Goal: Transaction & Acquisition: Download file/media

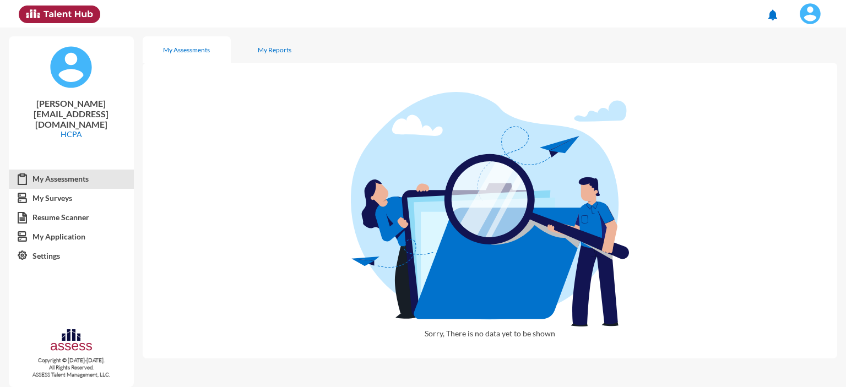
click at [66, 169] on link "My Assessments" at bounding box center [71, 179] width 125 height 20
click at [269, 53] on div "My Reports" at bounding box center [275, 49] width 88 height 26
click at [206, 46] on div "My Assessments" at bounding box center [186, 50] width 47 height 8
click at [84, 106] on p "[PERSON_NAME][EMAIL_ADDRESS][DOMAIN_NAME]" at bounding box center [71, 113] width 107 height 31
click at [64, 118] on div "[PERSON_NAME][EMAIL_ADDRESS][DOMAIN_NAME] HCPA" at bounding box center [71, 96] width 125 height 120
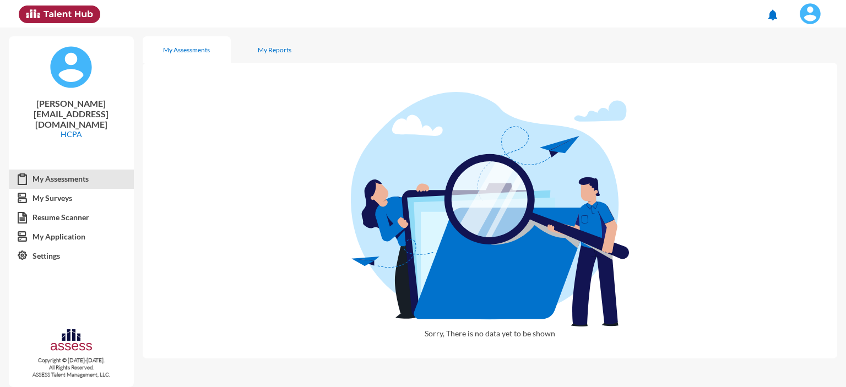
click at [71, 129] on p "HCPA" at bounding box center [71, 133] width 107 height 9
click at [74, 106] on p "[PERSON_NAME][EMAIL_ADDRESS][DOMAIN_NAME]" at bounding box center [71, 113] width 107 height 31
click at [77, 74] on img at bounding box center [71, 67] width 44 height 44
click at [72, 188] on link "My Surveys" at bounding box center [71, 198] width 125 height 20
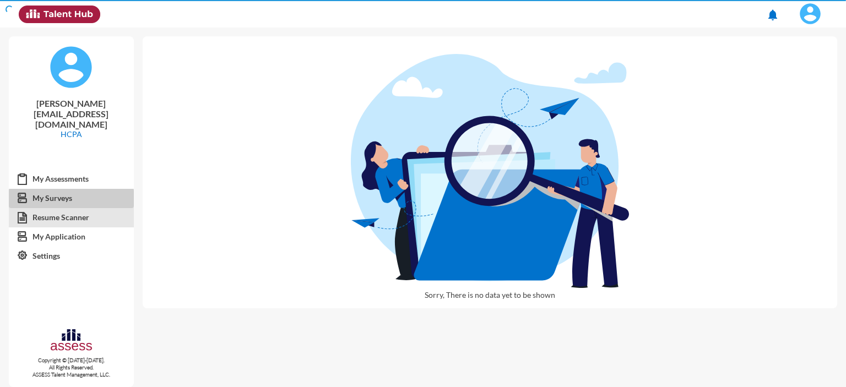
click at [67, 208] on link "Resume Scanner" at bounding box center [71, 218] width 125 height 20
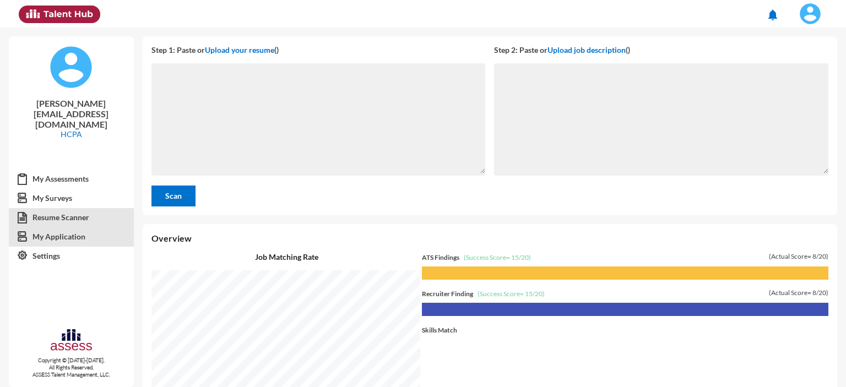
scroll to position [359, 698]
click at [64, 227] on link "My Application" at bounding box center [71, 237] width 125 height 20
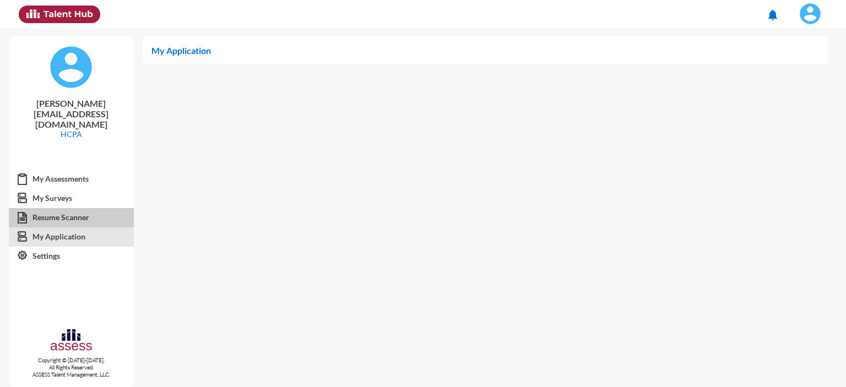
click at [75, 208] on link "Resume Scanner" at bounding box center [71, 218] width 125 height 20
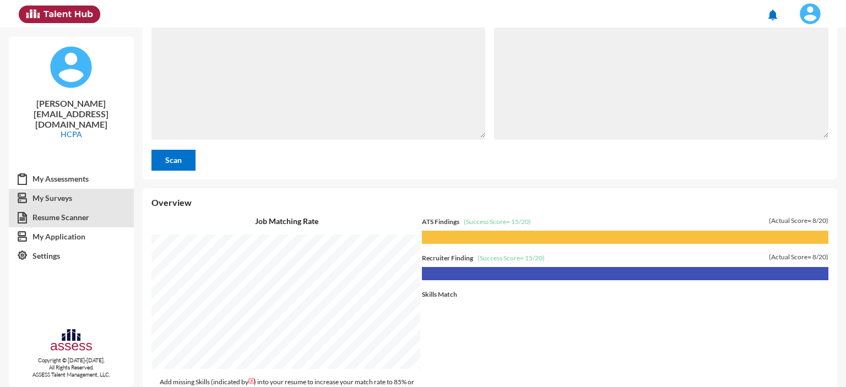
scroll to position [55, 0]
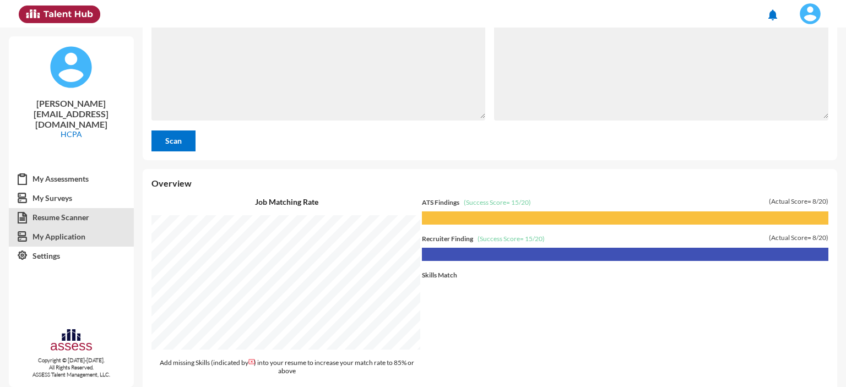
click at [50, 227] on link "My Application" at bounding box center [71, 237] width 125 height 20
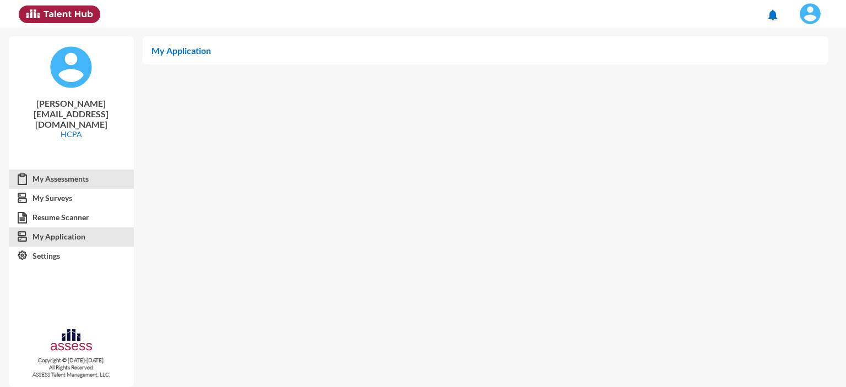
click at [72, 169] on link "My Assessments" at bounding box center [71, 179] width 125 height 20
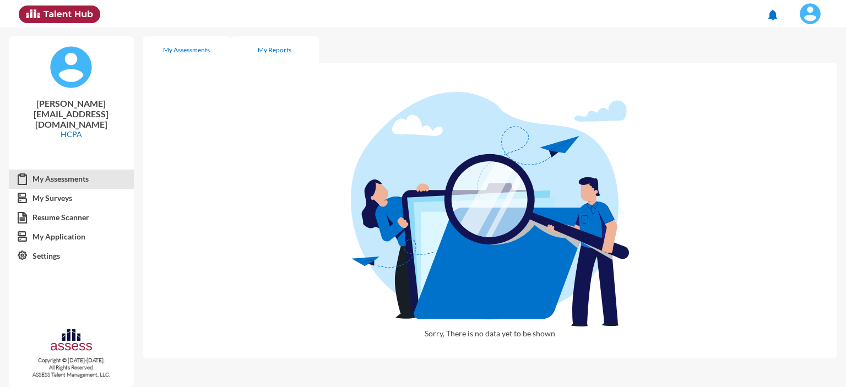
click at [262, 52] on div "My Reports" at bounding box center [275, 50] width 34 height 8
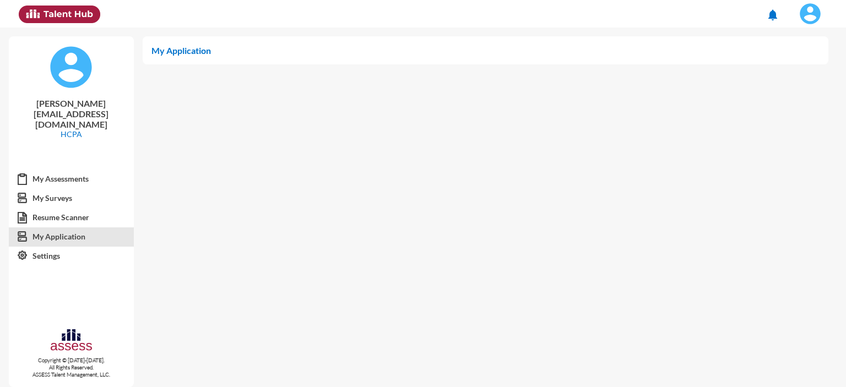
click at [48, 14] on img at bounding box center [60, 15] width 82 height 18
click at [803, 16] on img at bounding box center [810, 14] width 22 height 22
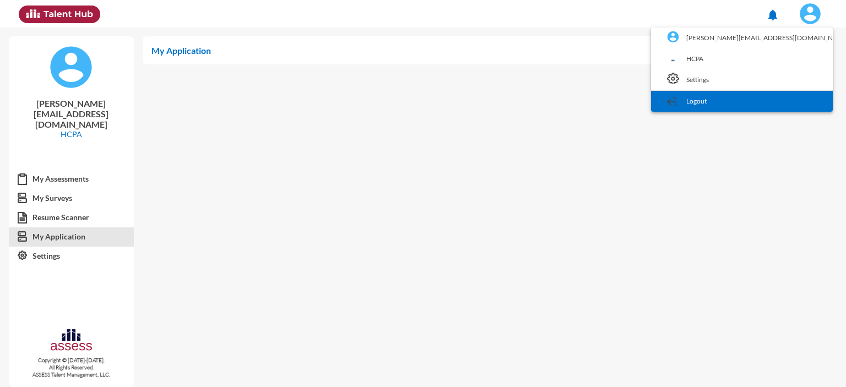
click at [787, 99] on link "Logout" at bounding box center [742, 101] width 171 height 21
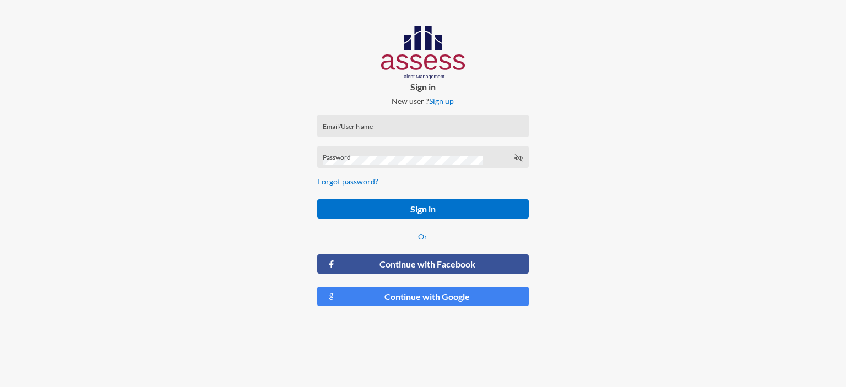
type input "[PERSON_NAME][EMAIL_ADDRESS][DOMAIN_NAME]"
click at [397, 123] on div "[PERSON_NAME][EMAIL_ADDRESS][DOMAIN_NAME] Email/User Name" at bounding box center [423, 128] width 200 height 17
click at [400, 125] on input "[PERSON_NAME][EMAIL_ADDRESS][DOMAIN_NAME]" at bounding box center [423, 129] width 200 height 9
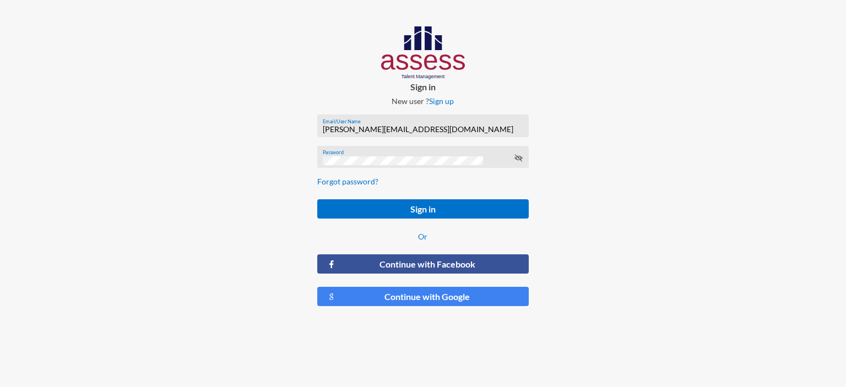
click at [525, 158] on div "Password" at bounding box center [423, 157] width 212 height 23
click at [518, 159] on icon at bounding box center [518, 158] width 9 height 9
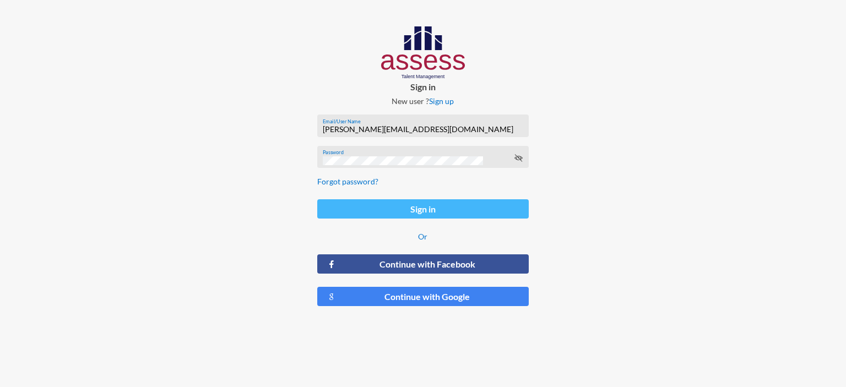
click at [420, 212] on button "Sign in" at bounding box center [423, 208] width 212 height 19
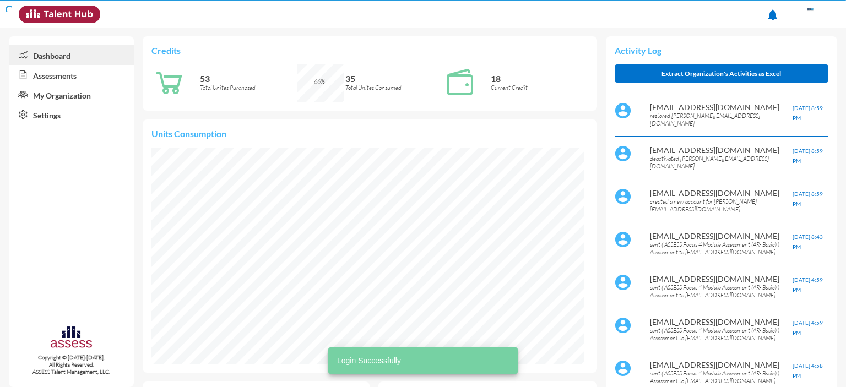
scroll to position [97, 207]
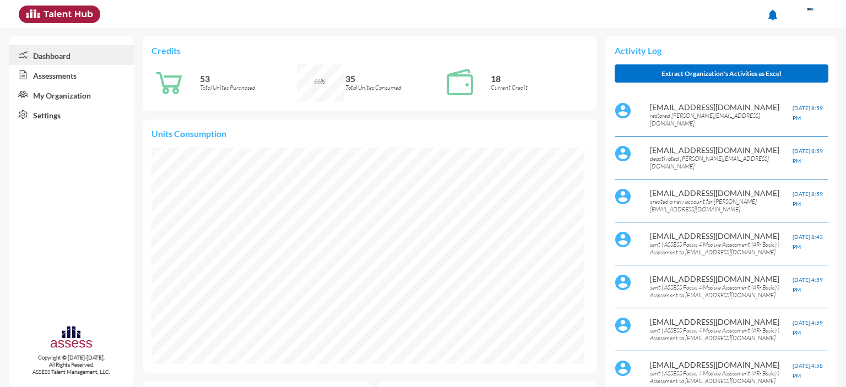
click at [58, 77] on link "Assessments" at bounding box center [71, 75] width 125 height 20
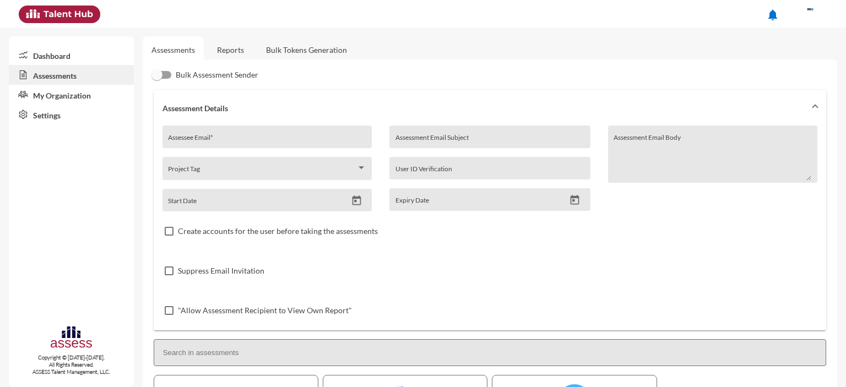
click at [242, 48] on link "Reports" at bounding box center [230, 49] width 45 height 27
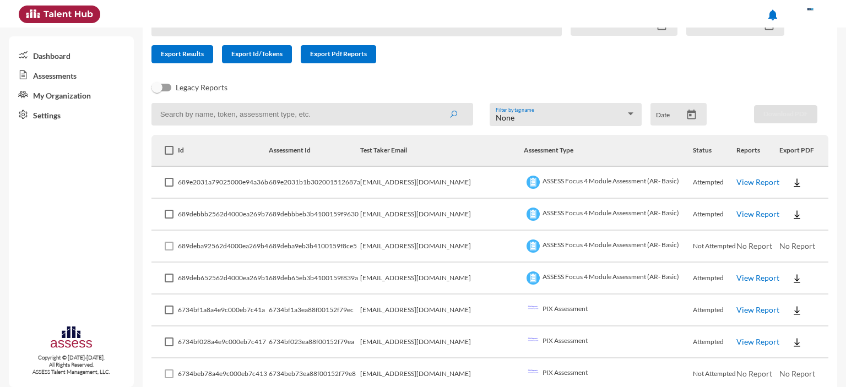
scroll to position [110, 0]
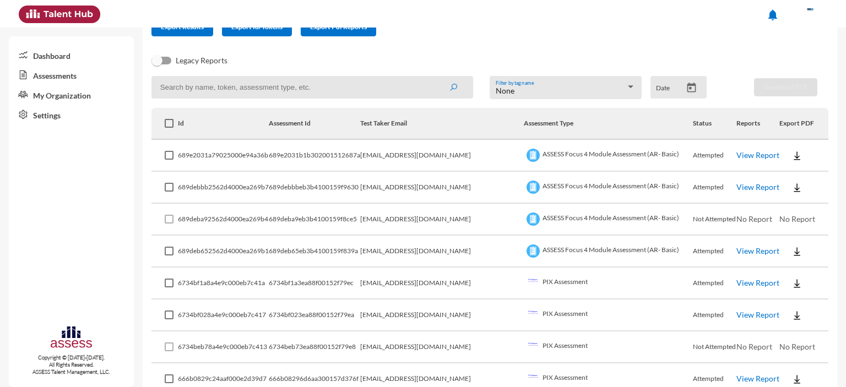
click at [792, 155] on img at bounding box center [797, 155] width 11 height 11
click at [789, 180] on button "EN" at bounding box center [801, 176] width 62 height 21
click at [792, 190] on img at bounding box center [797, 187] width 11 height 11
click at [791, 212] on button "EN" at bounding box center [801, 208] width 62 height 21
click at [792, 254] on img at bounding box center [797, 251] width 11 height 11
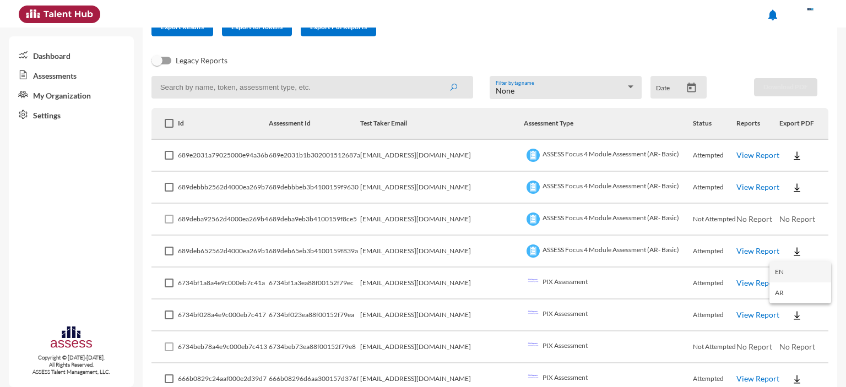
click at [791, 272] on button "EN" at bounding box center [801, 272] width 62 height 21
